Goal: Task Accomplishment & Management: Use online tool/utility

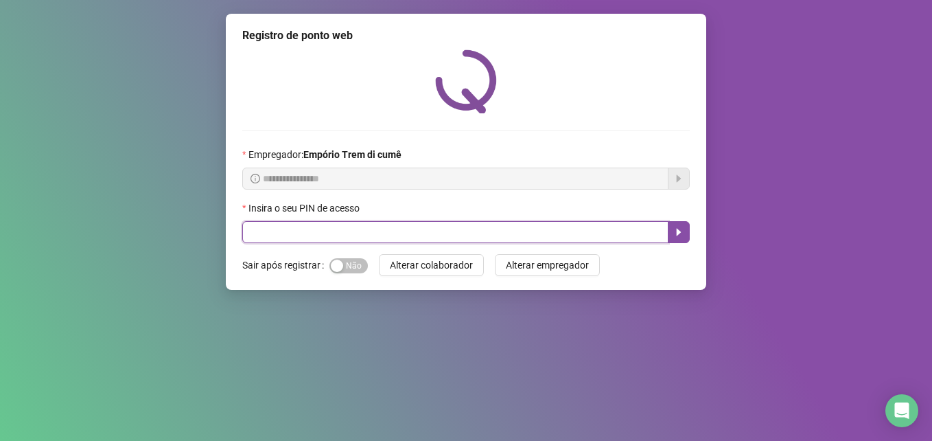
click at [266, 236] on input "text" at bounding box center [455, 232] width 426 height 22
type input "*****"
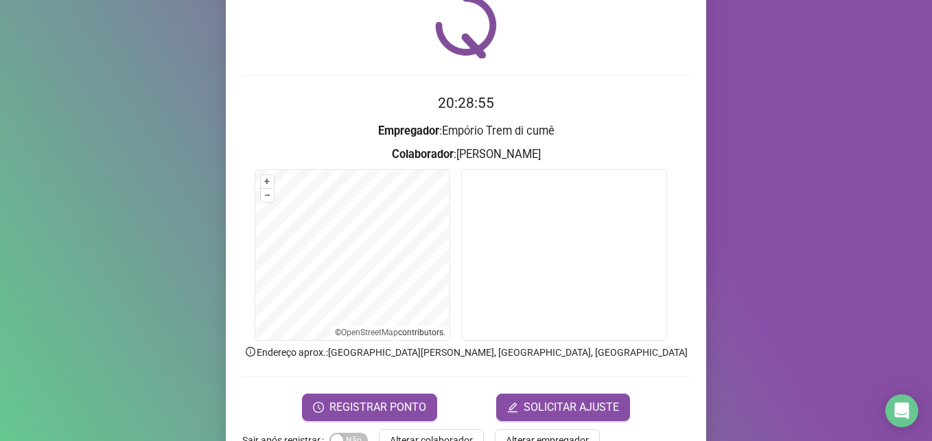
scroll to position [95, 0]
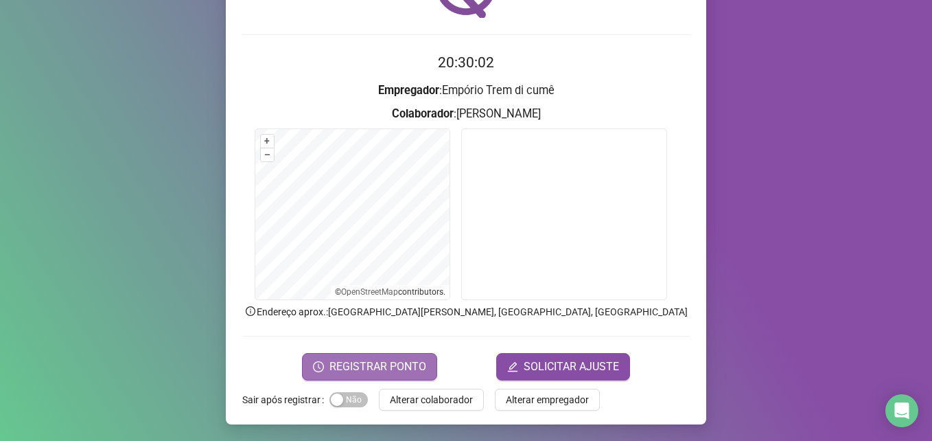
click at [366, 355] on button "REGISTRAR PONTO" at bounding box center [369, 366] width 135 height 27
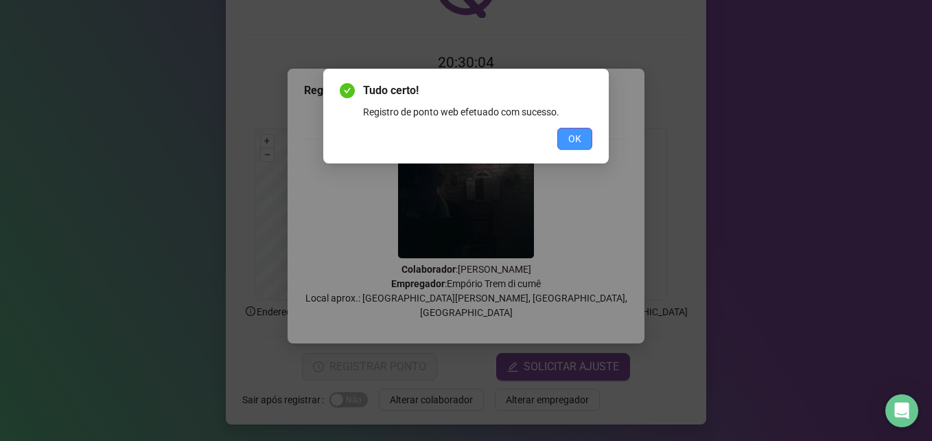
click at [570, 138] on span "OK" at bounding box center [574, 138] width 13 height 15
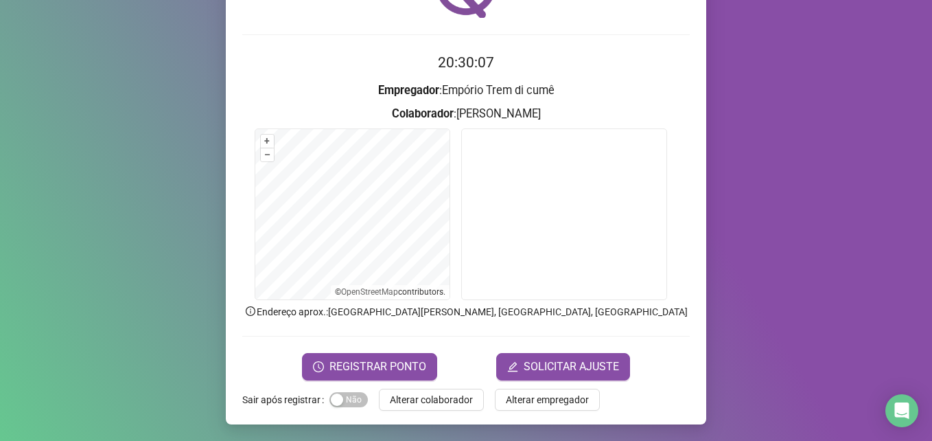
click at [419, 397] on span "Alterar colaborador" at bounding box center [431, 399] width 83 height 15
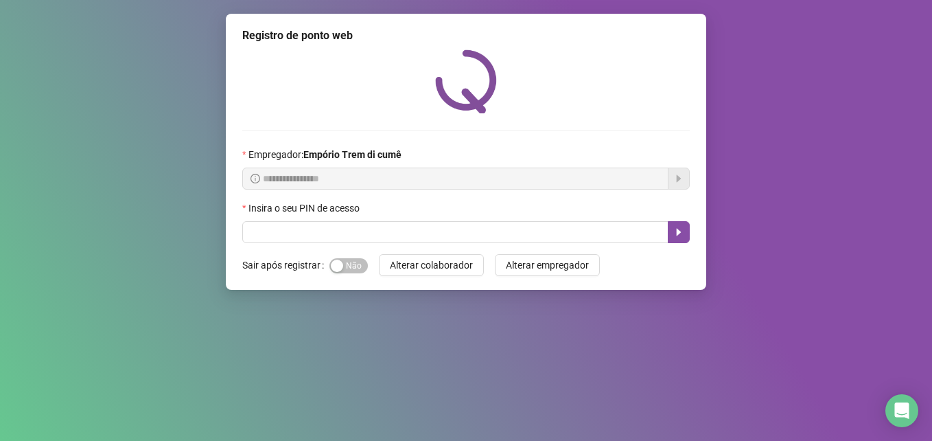
scroll to position [0, 0]
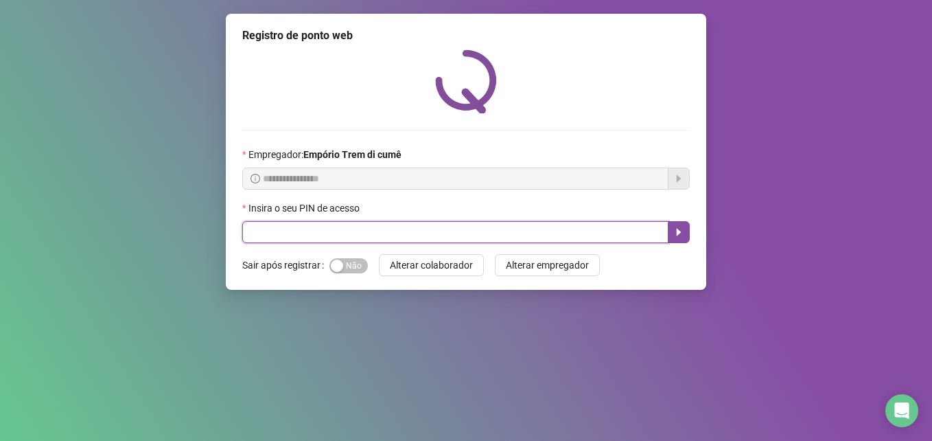
click at [406, 238] on input "text" at bounding box center [455, 232] width 426 height 22
type input "*****"
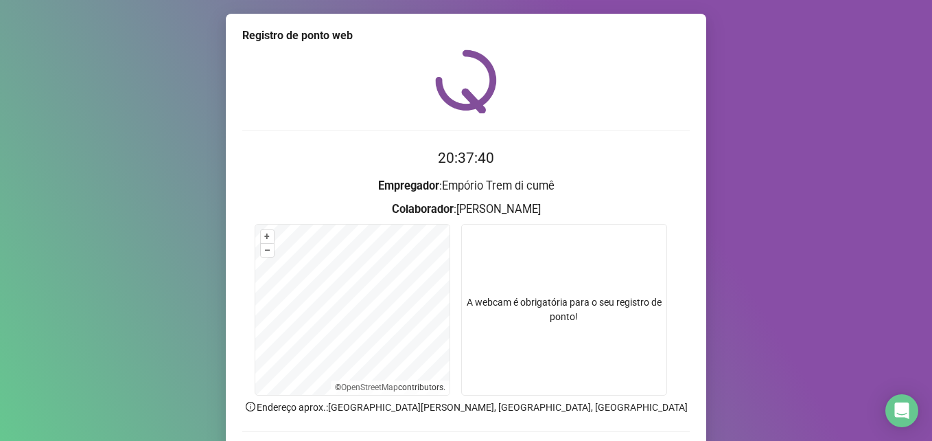
scroll to position [95, 0]
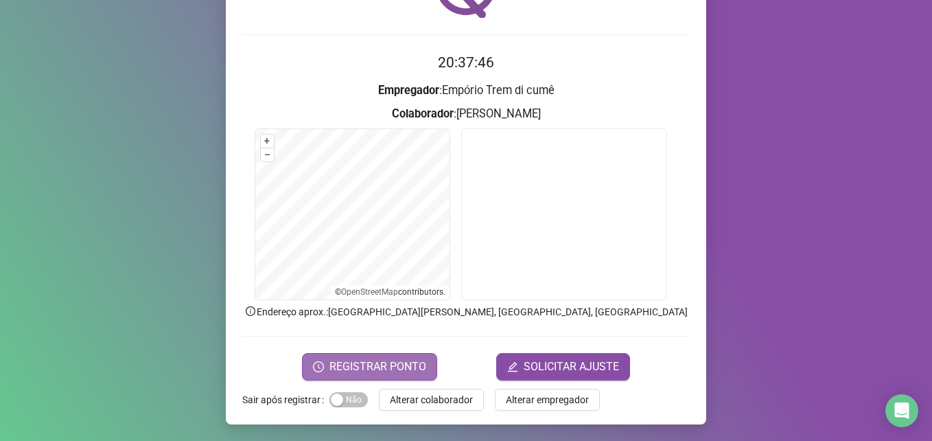
click at [414, 363] on span "REGISTRAR PONTO" at bounding box center [377, 366] width 97 height 16
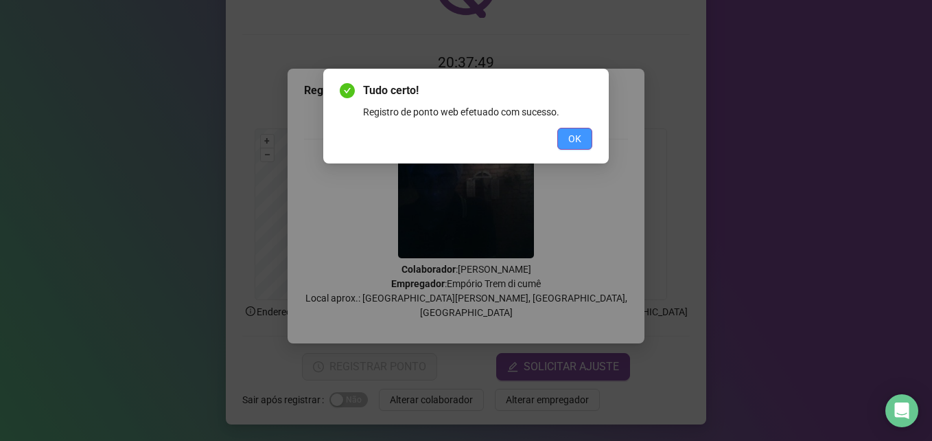
click at [573, 137] on span "OK" at bounding box center [574, 138] width 13 height 15
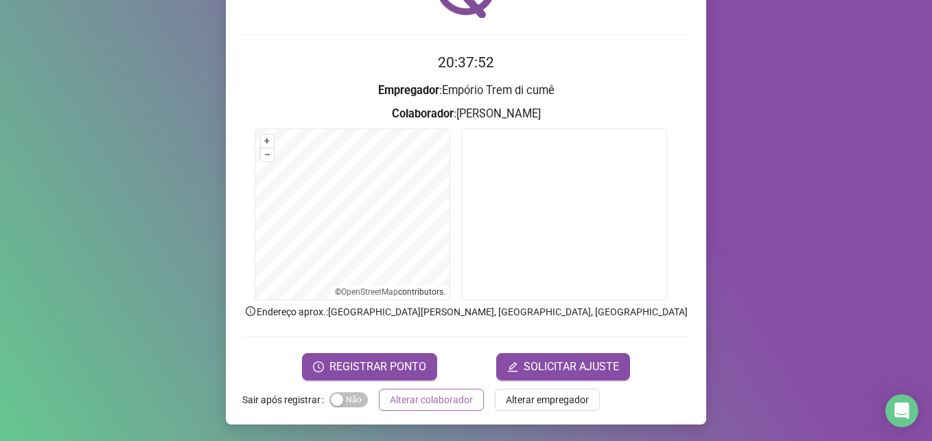
click at [379, 388] on button "Alterar colaborador" at bounding box center [431, 399] width 105 height 22
click at [418, 395] on div "Registro de ponto web 20:37:52 Empregador : [PERSON_NAME] di cumê Colaborador :…" at bounding box center [466, 220] width 932 height 441
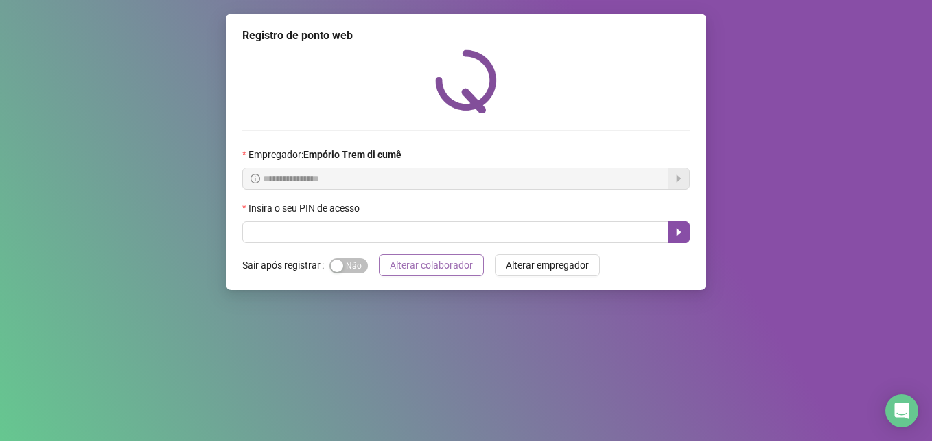
scroll to position [0, 0]
drag, startPoint x: 419, startPoint y: 272, endPoint x: 414, endPoint y: 266, distance: 8.0
click at [418, 270] on span "Alterar colaborador" at bounding box center [431, 264] width 83 height 15
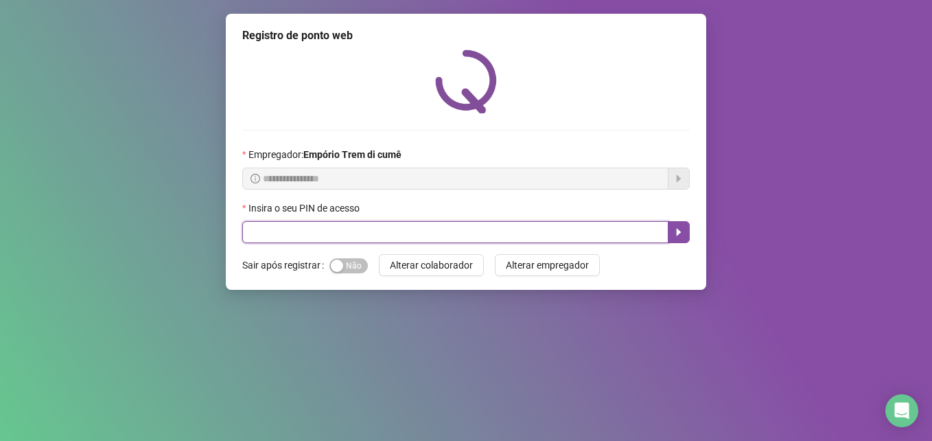
click at [389, 229] on input "text" at bounding box center [455, 232] width 426 height 22
type input "*****"
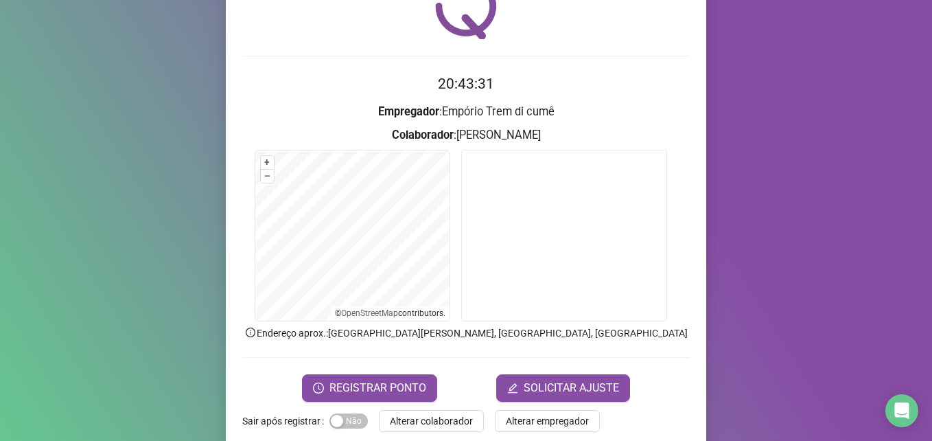
scroll to position [95, 0]
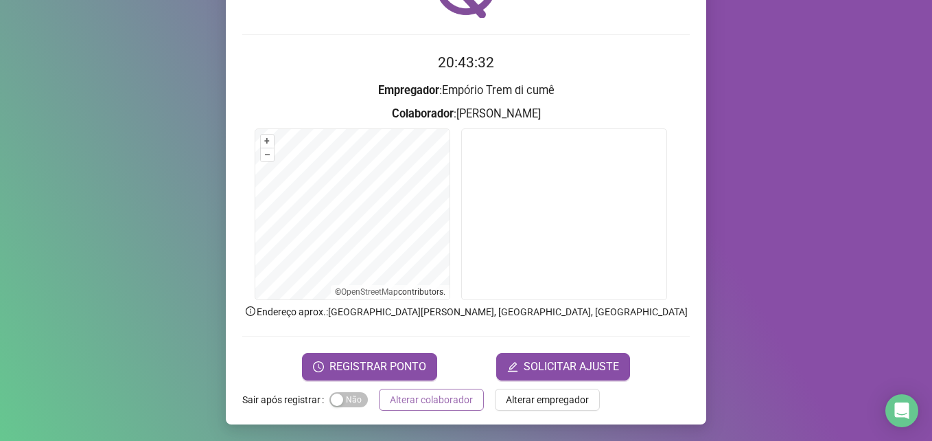
click at [441, 408] on button "Alterar colaborador" at bounding box center [431, 399] width 105 height 22
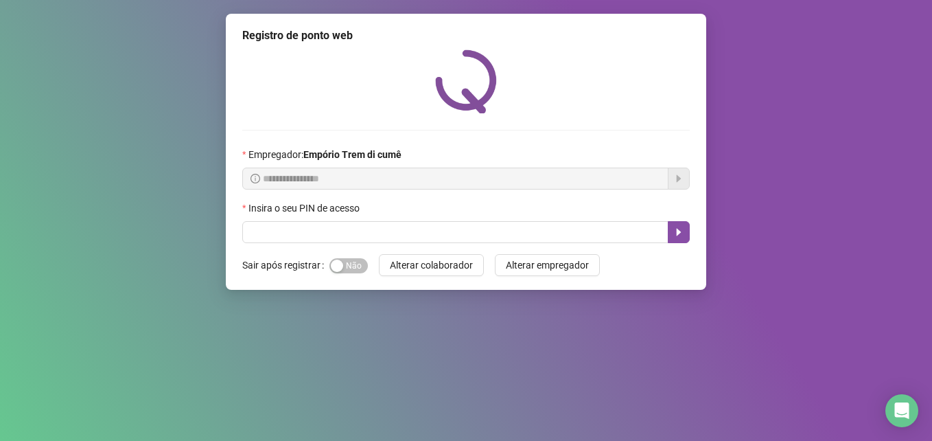
scroll to position [0, 0]
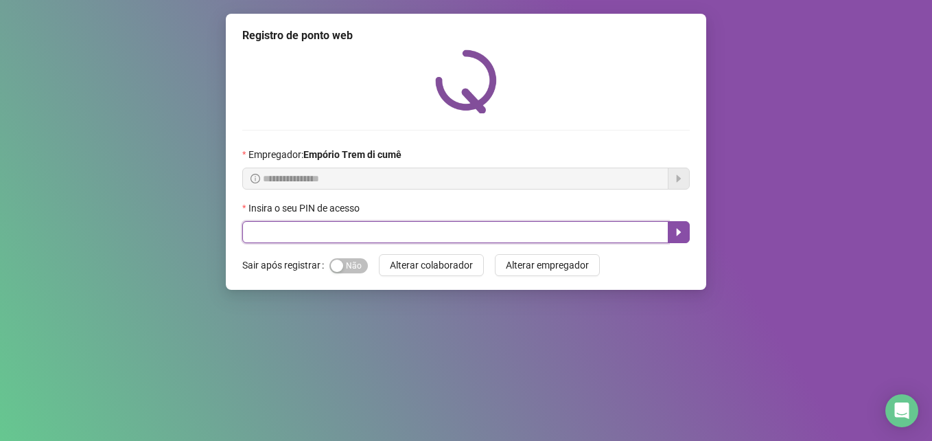
click at [254, 233] on input "text" at bounding box center [455, 232] width 426 height 22
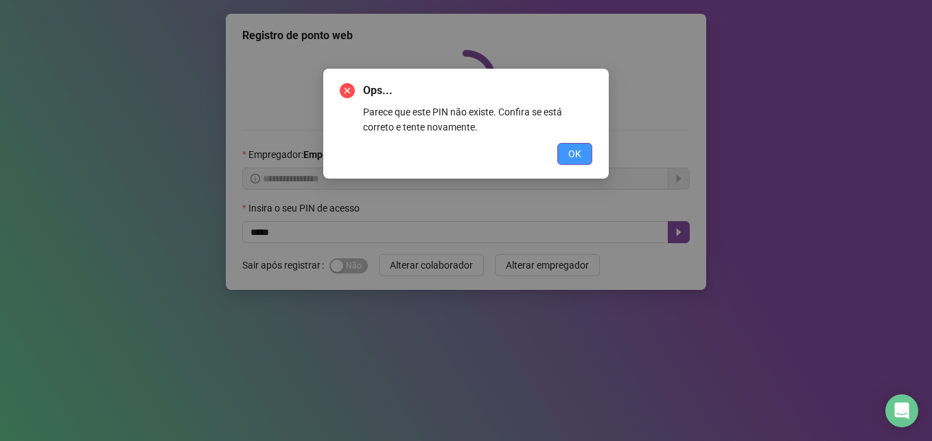
click at [567, 155] on button "OK" at bounding box center [574, 154] width 35 height 22
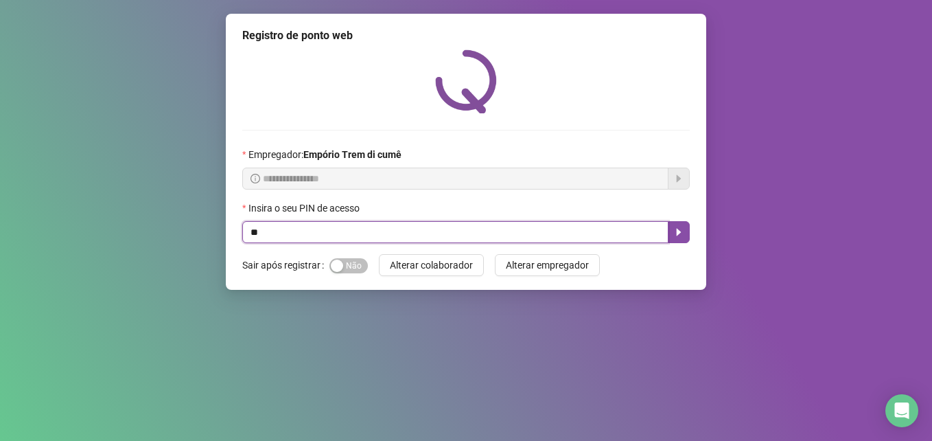
type input "*"
type input "*****"
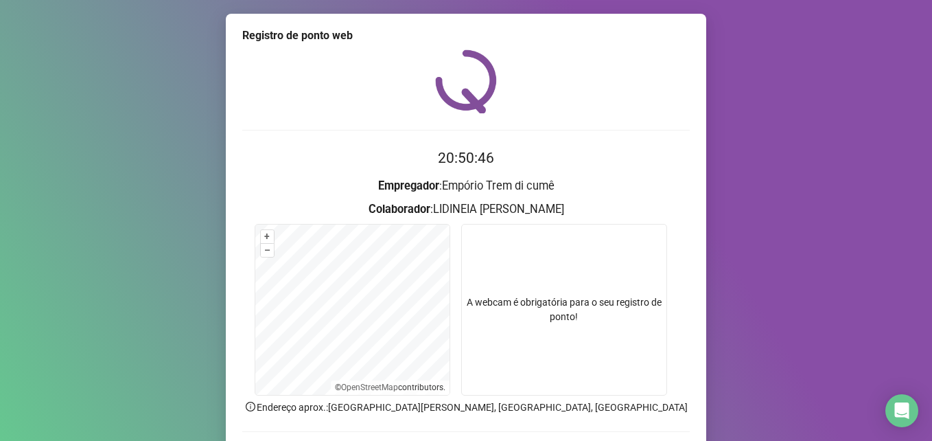
scroll to position [95, 0]
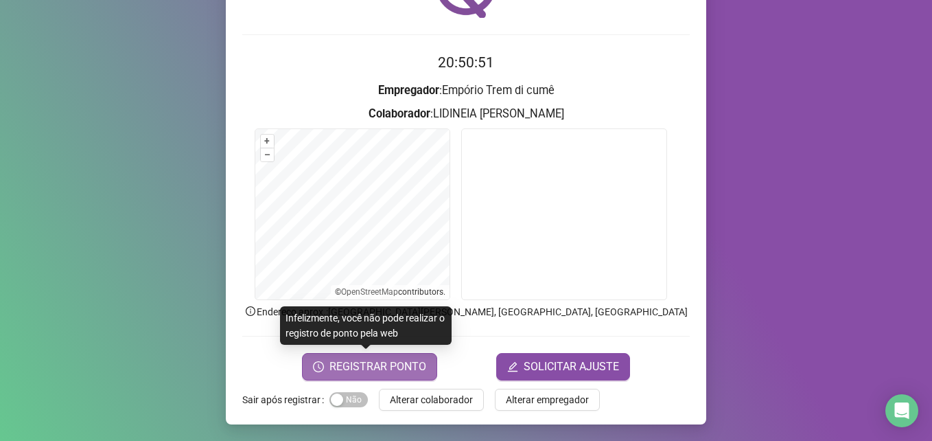
click at [397, 367] on span "REGISTRAR PONTO" at bounding box center [377, 366] width 97 height 16
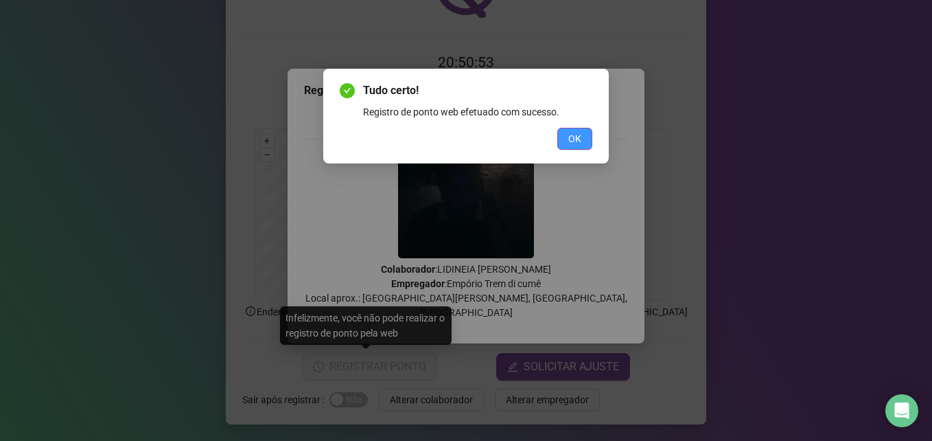
click at [570, 137] on span "OK" at bounding box center [574, 138] width 13 height 15
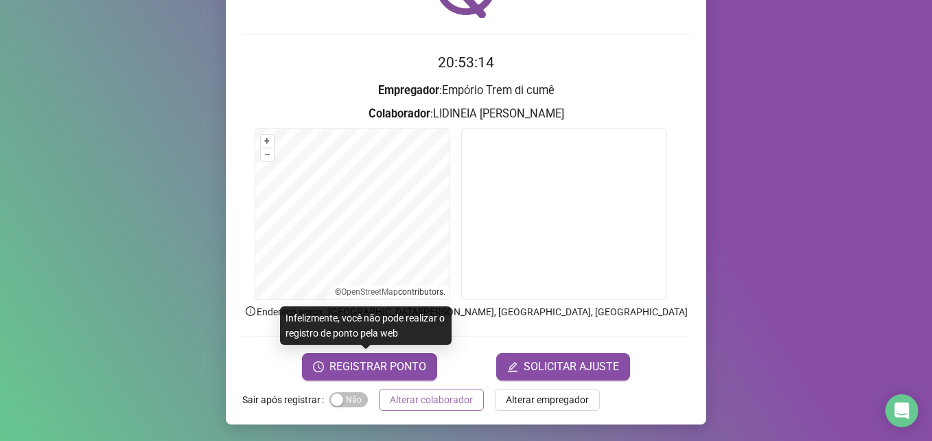
click at [452, 396] on span "Alterar colaborador" at bounding box center [431, 399] width 83 height 15
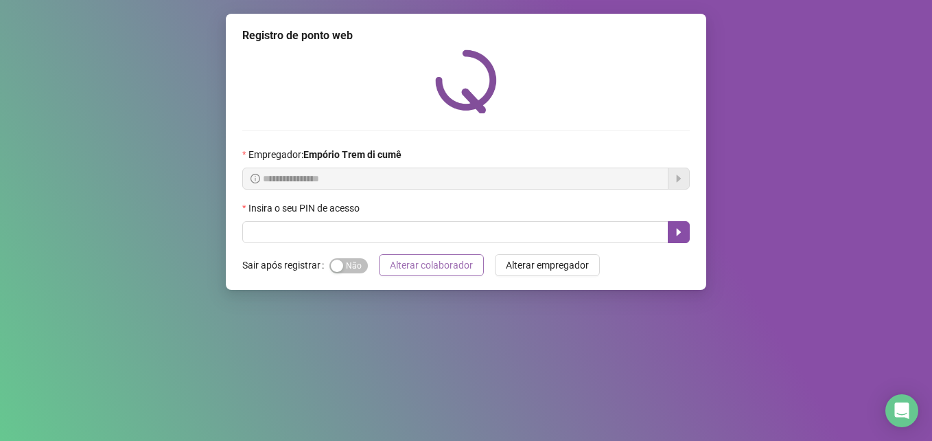
scroll to position [0, 0]
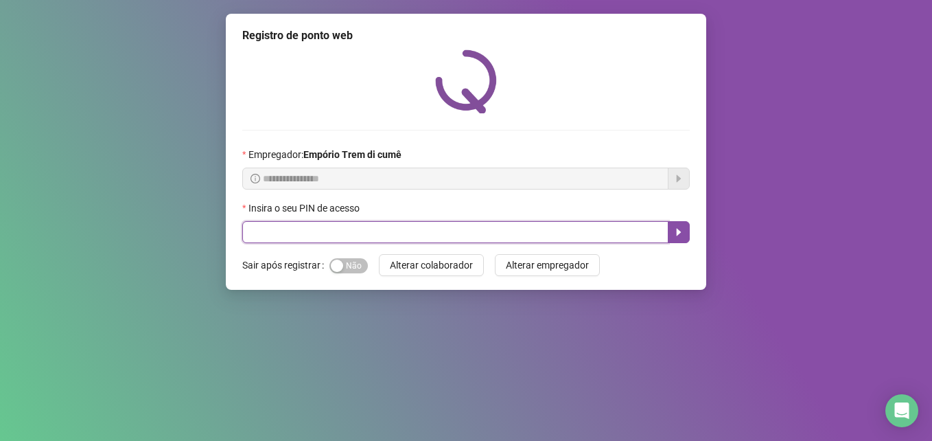
click at [417, 237] on input "text" at bounding box center [455, 232] width 426 height 22
type input "*****"
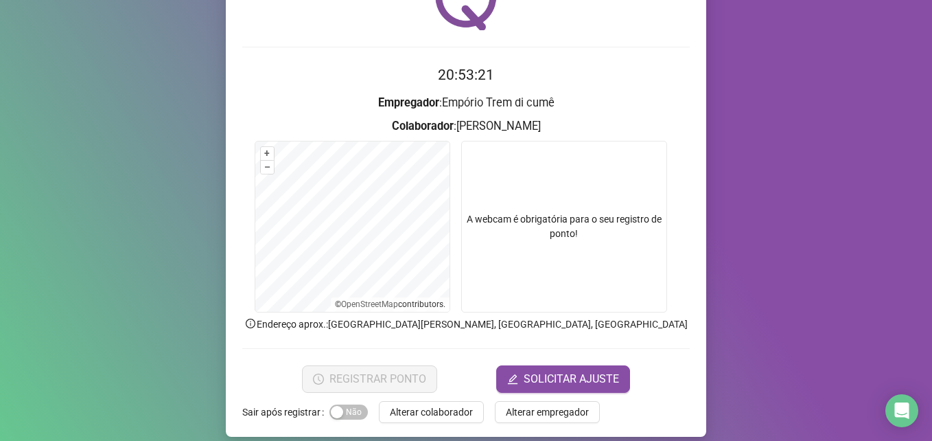
scroll to position [95, 0]
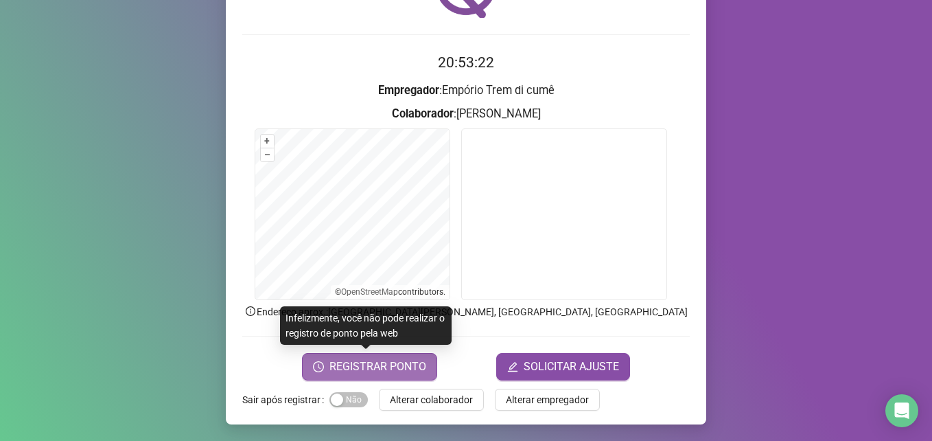
click at [410, 361] on span "REGISTRAR PONTO" at bounding box center [377, 366] width 97 height 16
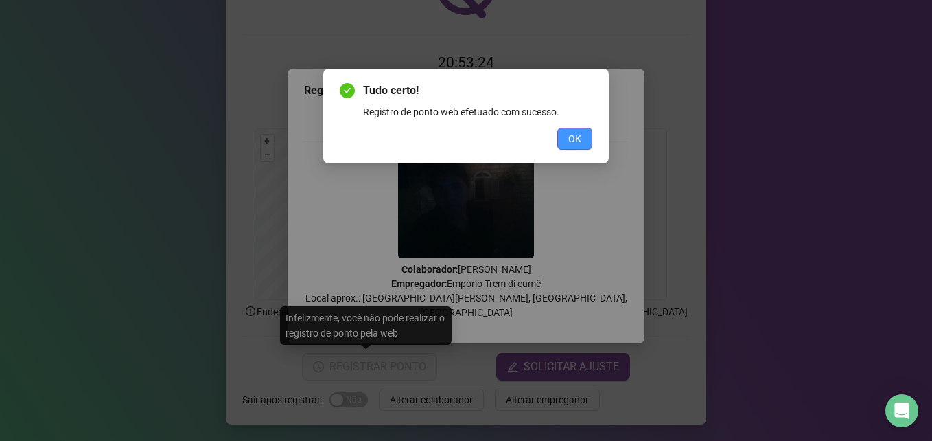
click at [578, 138] on span "OK" at bounding box center [574, 138] width 13 height 15
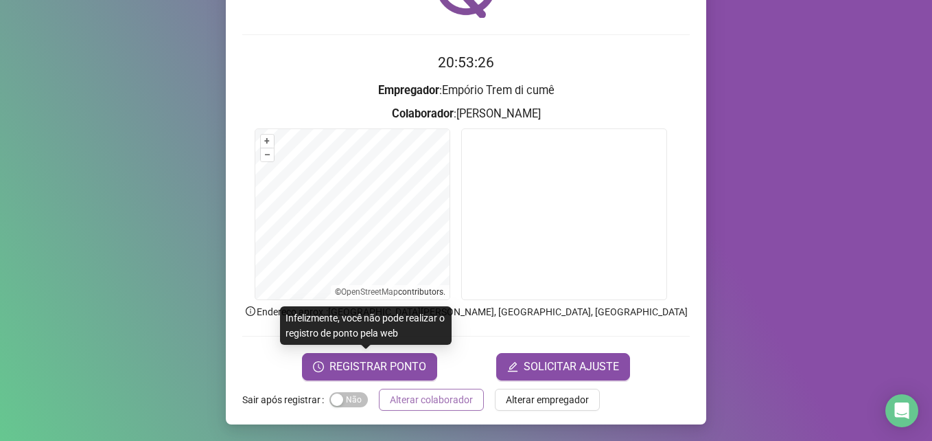
click at [418, 397] on span "Alterar colaborador" at bounding box center [431, 399] width 83 height 15
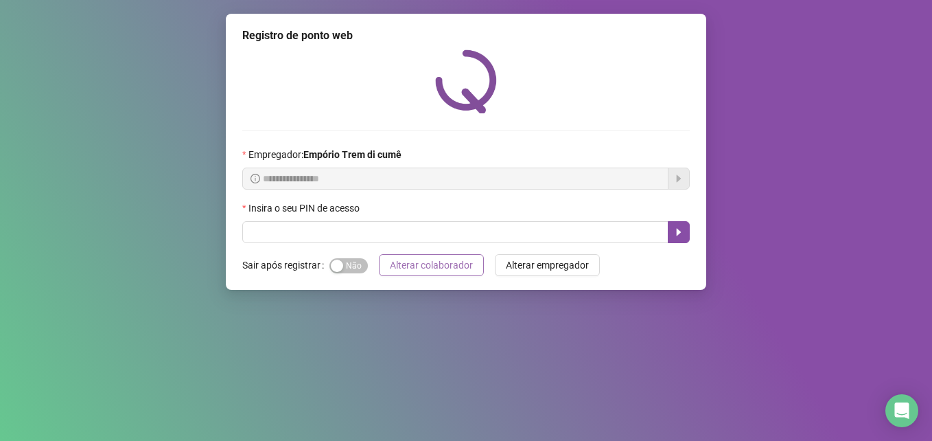
scroll to position [0, 0]
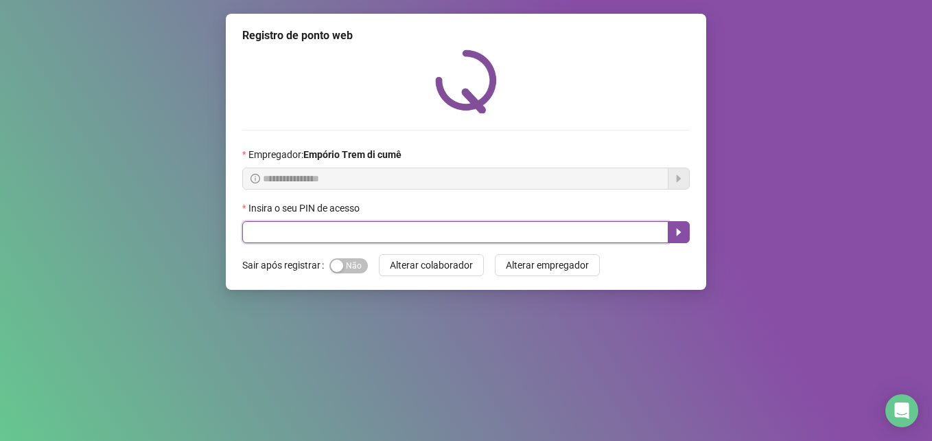
click at [396, 239] on input "text" at bounding box center [455, 232] width 426 height 22
type input "*****"
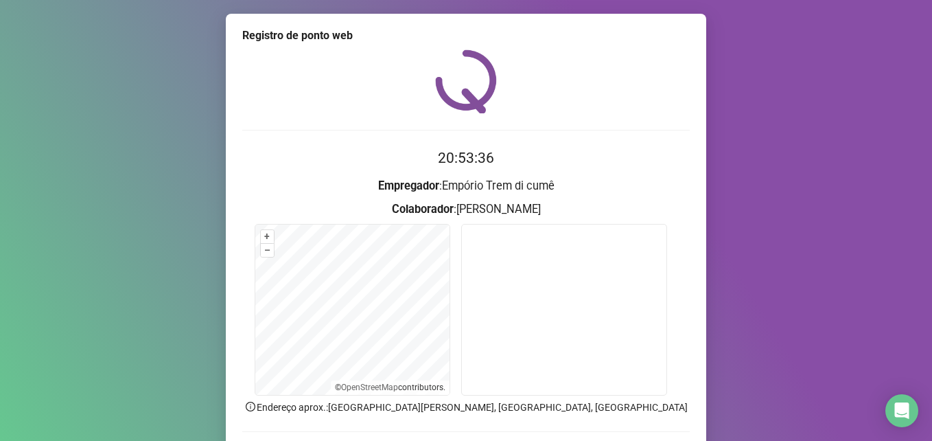
scroll to position [69, 0]
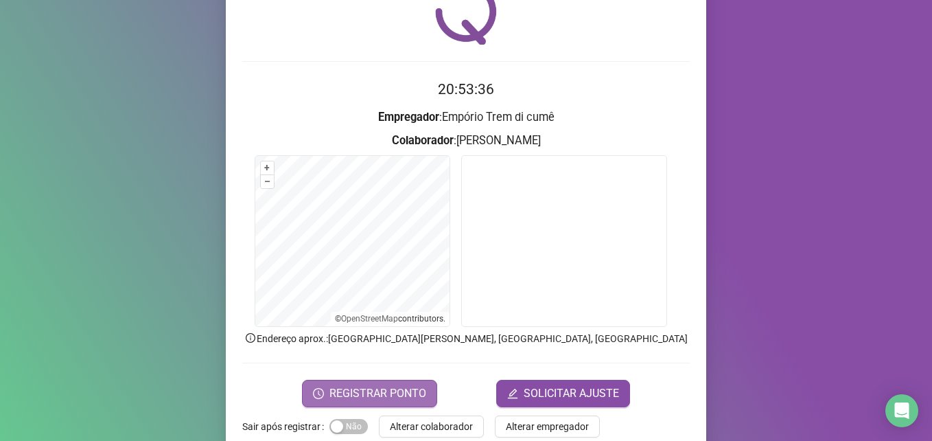
click at [380, 392] on span "REGISTRAR PONTO" at bounding box center [377, 393] width 97 height 16
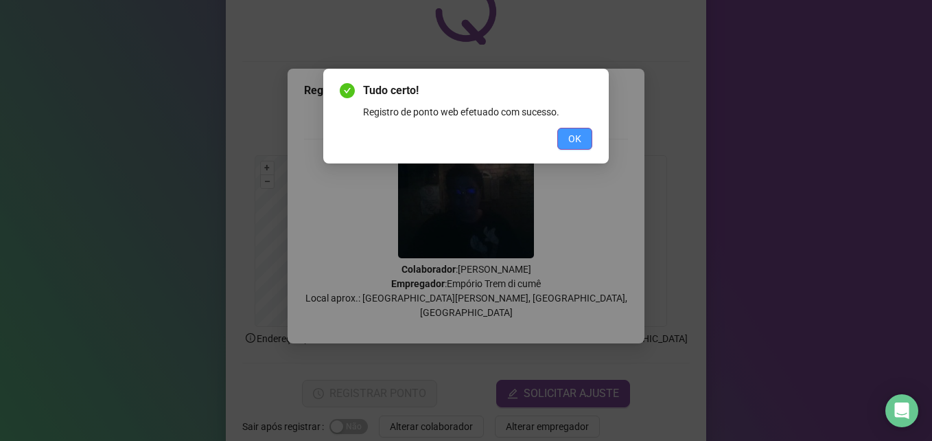
click at [580, 137] on span "OK" at bounding box center [574, 138] width 13 height 15
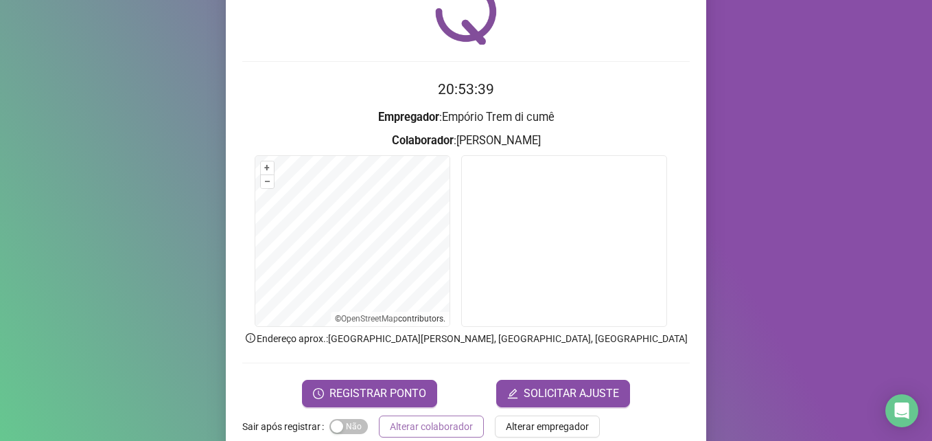
click at [447, 423] on span "Alterar colaborador" at bounding box center [431, 426] width 83 height 15
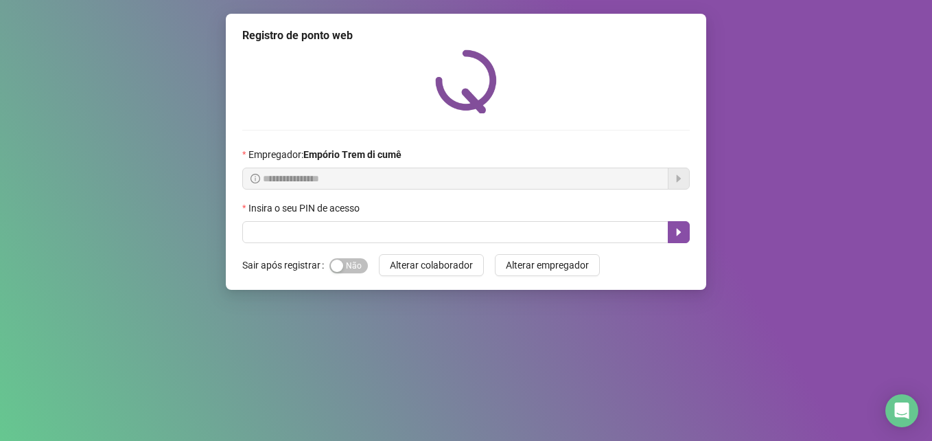
scroll to position [0, 0]
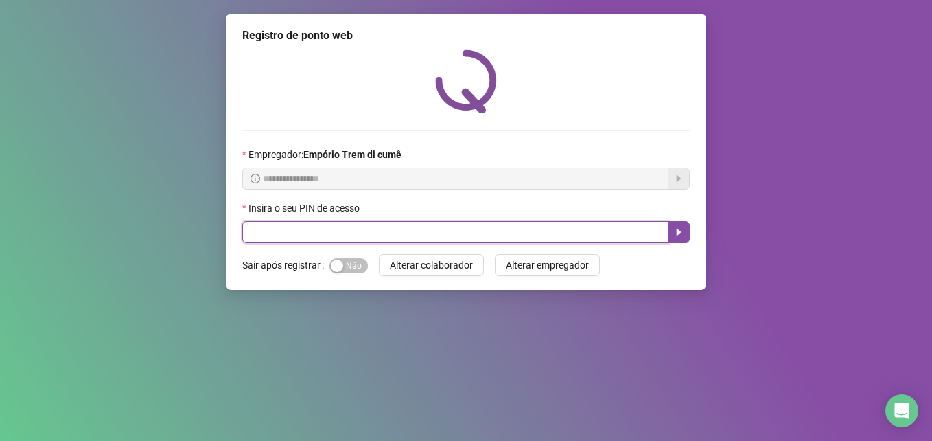
click at [604, 236] on input "text" at bounding box center [455, 232] width 426 height 22
type input "*****"
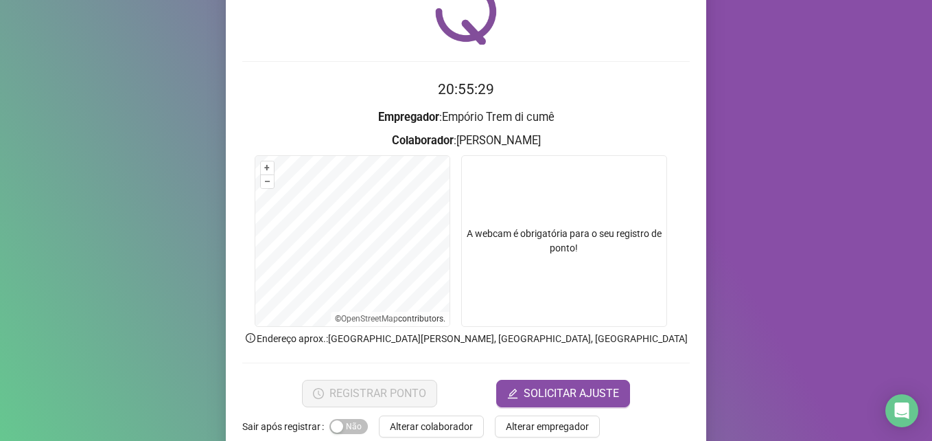
scroll to position [95, 0]
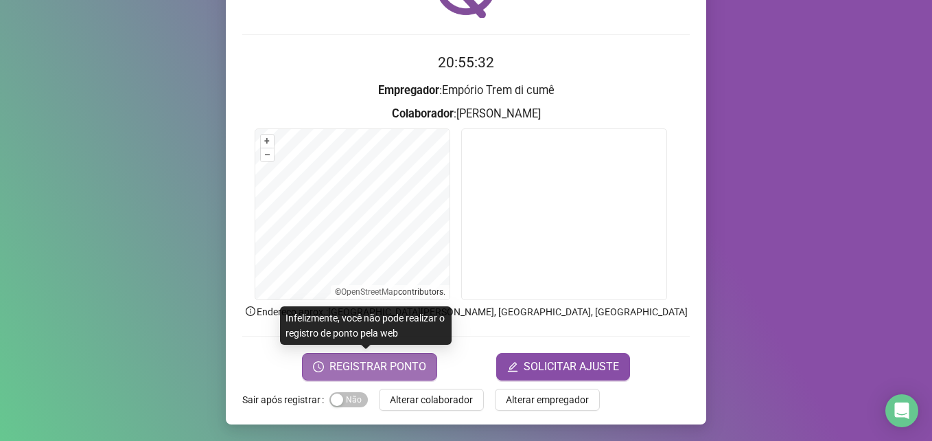
click at [397, 372] on span "REGISTRAR PONTO" at bounding box center [377, 366] width 97 height 16
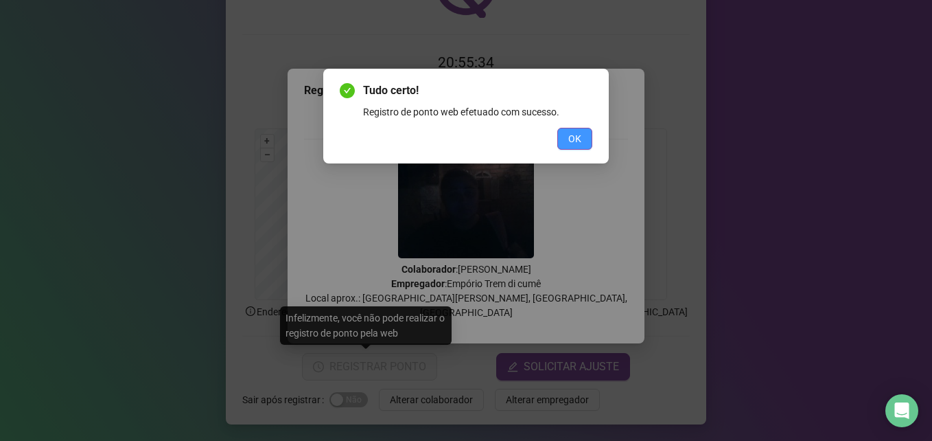
click at [577, 137] on span "OK" at bounding box center [574, 138] width 13 height 15
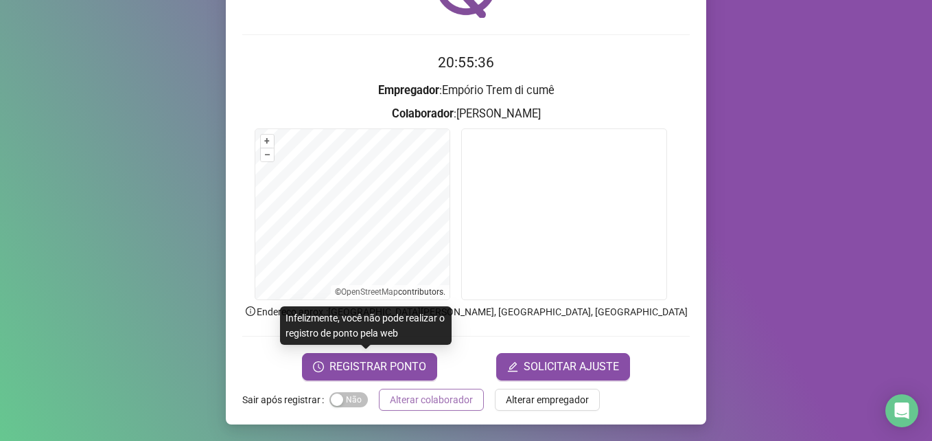
click at [425, 401] on span "Alterar colaborador" at bounding box center [431, 399] width 83 height 15
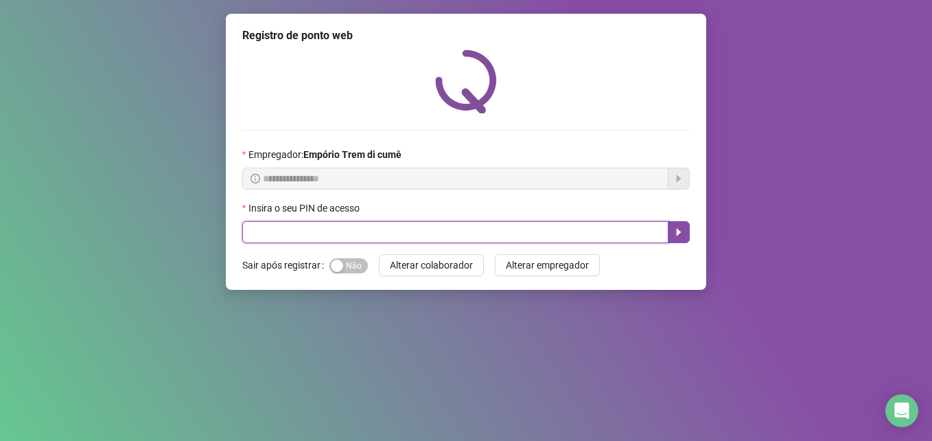
click at [425, 242] on input "text" at bounding box center [455, 232] width 426 height 22
